Goal: Information Seeking & Learning: Learn about a topic

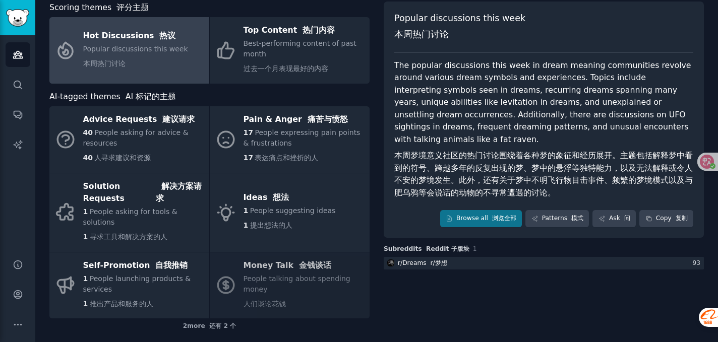
scroll to position [61, 0]
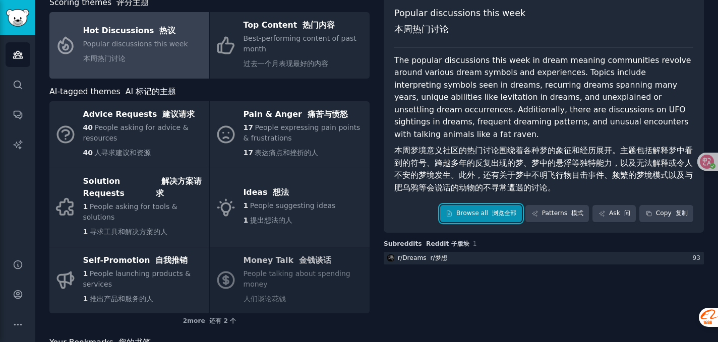
click at [465, 206] on link "Browse all 浏览全部" at bounding box center [481, 213] width 82 height 17
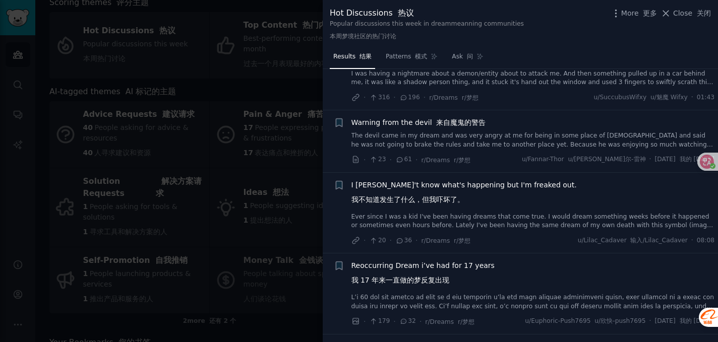
scroll to position [119, 0]
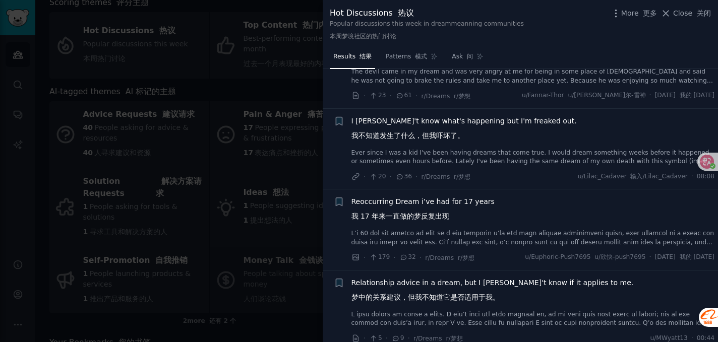
click at [429, 239] on link "我今年 21 岁，几乎从我记事起，我就经常做这个不可思议的梦，小时候更频繁，现在每隔几个月或几年一次。总是一样的，我躲在某种结构后面离地面的高处，有一个裂缝，…" at bounding box center [533, 238] width 364 height 18
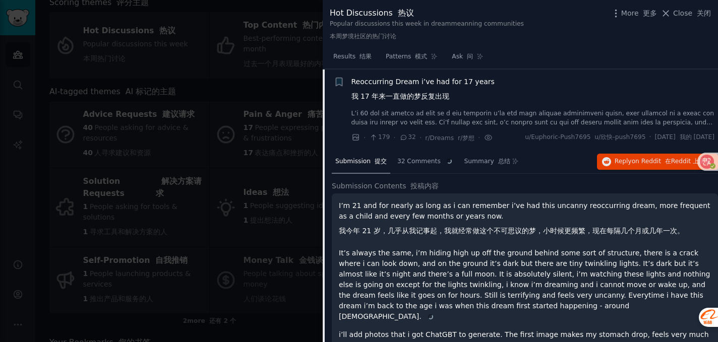
scroll to position [240, 0]
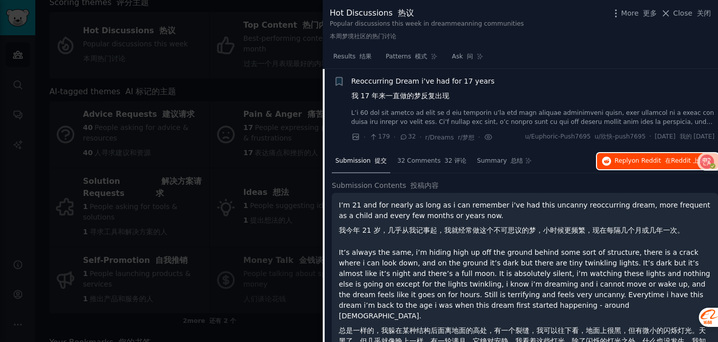
click at [645, 160] on span "on Reddit" at bounding box center [646, 160] width 29 height 7
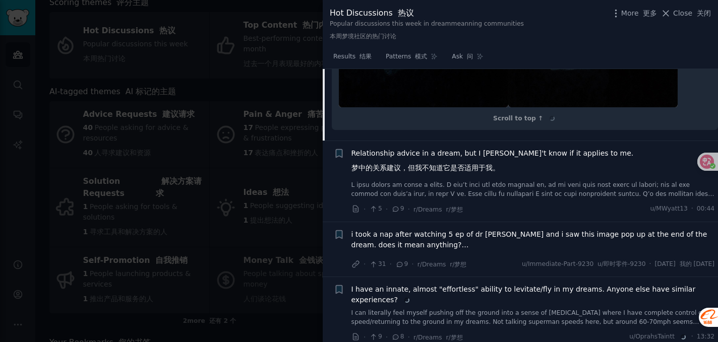
scroll to position [872, 0]
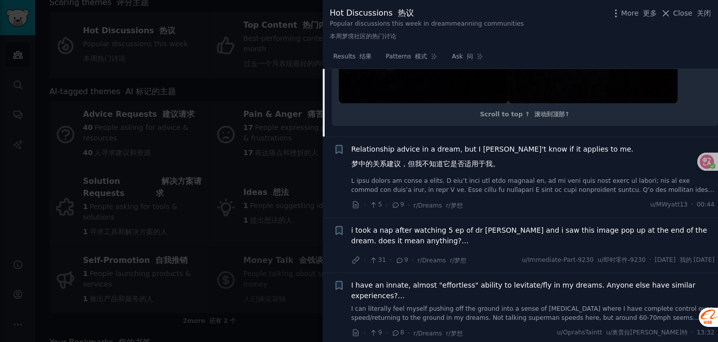
click at [457, 177] on link at bounding box center [533, 186] width 364 height 18
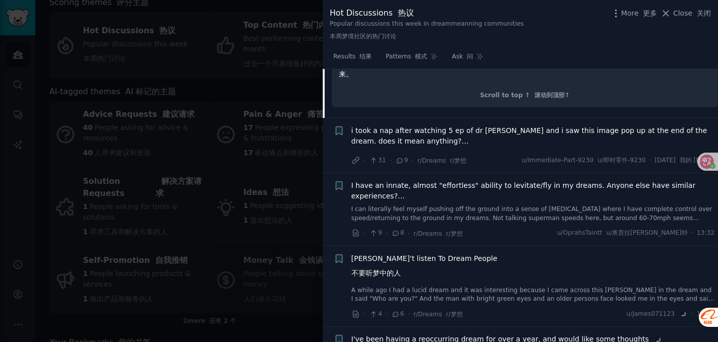
scroll to position [1397, 0]
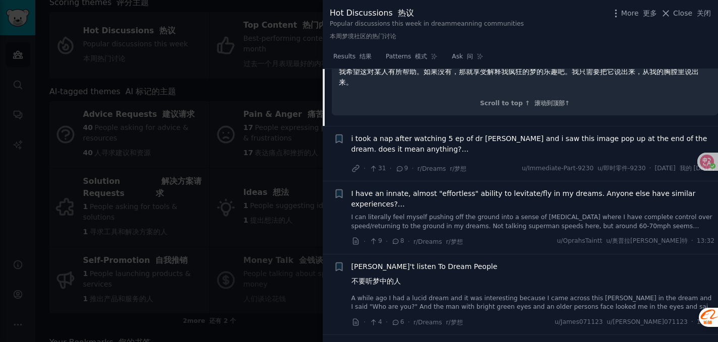
click at [484, 134] on span "i took a nap after watching 5 ep of dr [PERSON_NAME] and i saw this image pop u…" at bounding box center [533, 144] width 364 height 21
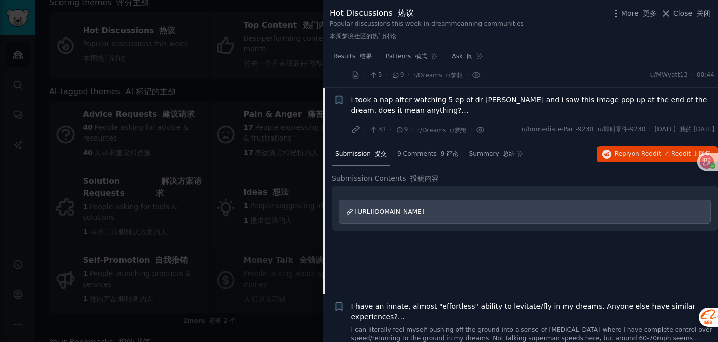
scroll to position [382, 0]
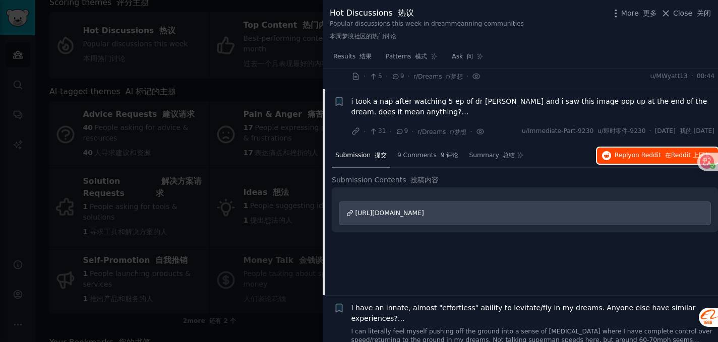
click at [632, 156] on span "on Reddit" at bounding box center [646, 155] width 29 height 7
